Goal: Navigation & Orientation: Understand site structure

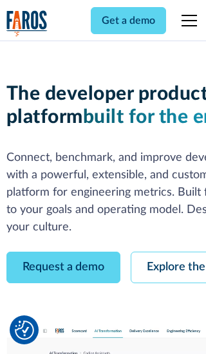
scroll to position [73, 0]
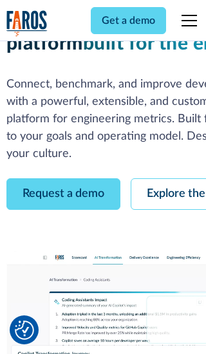
click at [63, 178] on link "Request a demo" at bounding box center [63, 194] width 114 height 32
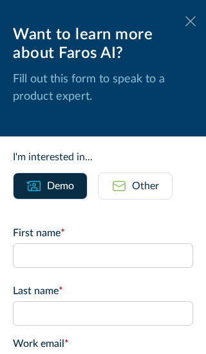
click at [190, 21] on icon at bounding box center [190, 21] width 10 height 10
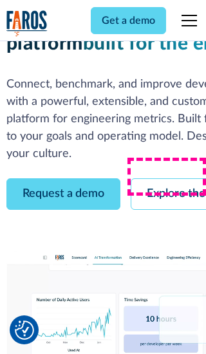
click at [168, 178] on link "Explore the platform" at bounding box center [199, 194] width 137 height 32
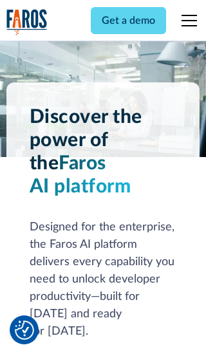
scroll to position [9657, 0]
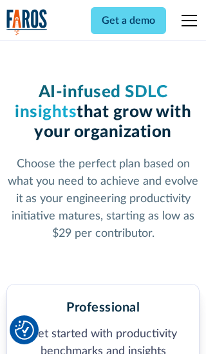
scroll to position [1992, 0]
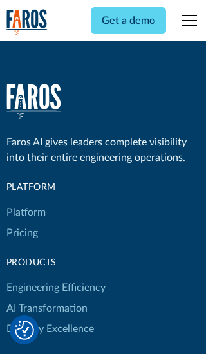
click at [25, 202] on link "Platform" at bounding box center [25, 212] width 39 height 21
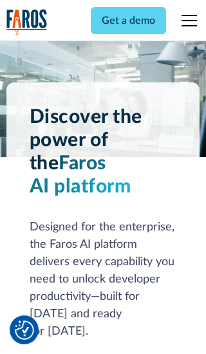
scroll to position [10070, 0]
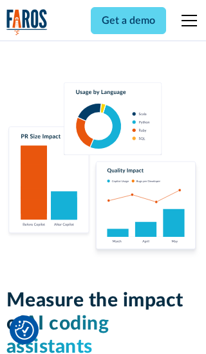
scroll to position [7947, 0]
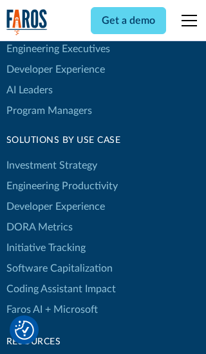
click at [39, 217] on link "DORA Metrics" at bounding box center [39, 227] width 66 height 21
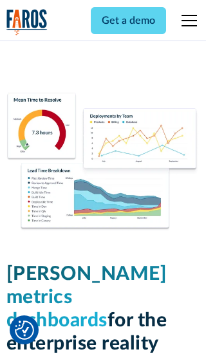
scroll to position [5629, 0]
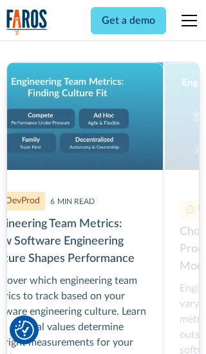
scroll to position [5800, 0]
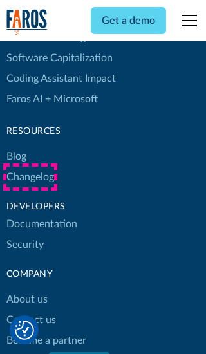
click at [30, 177] on link "Changelog" at bounding box center [30, 177] width 48 height 21
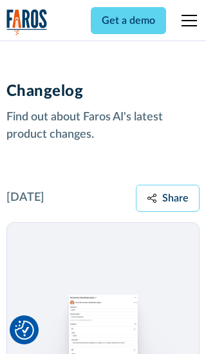
scroll to position [15528, 0]
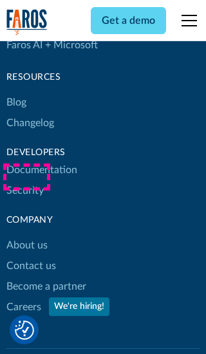
click at [26, 235] on link "About us" at bounding box center [26, 245] width 41 height 21
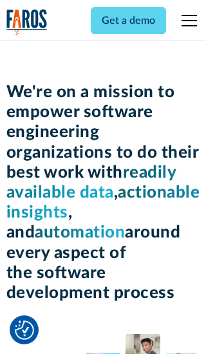
scroll to position [4433, 0]
